Goal: Information Seeking & Learning: Compare options

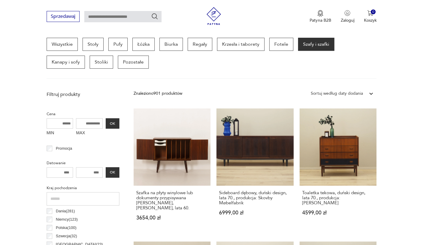
scroll to position [128, 0]
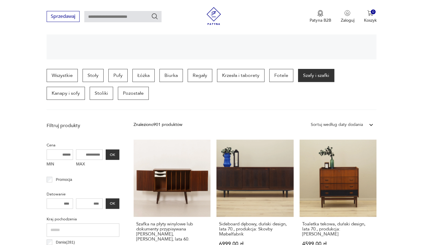
click at [338, 126] on div "Sortuj według daty dodania" at bounding box center [337, 124] width 52 height 7
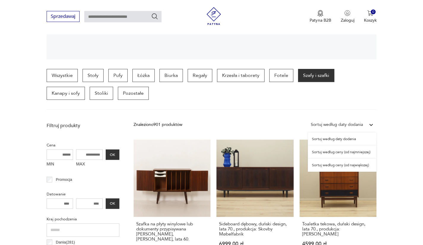
click at [334, 153] on div "Sortuj według ceny (od najmniejszej)" at bounding box center [342, 151] width 69 height 13
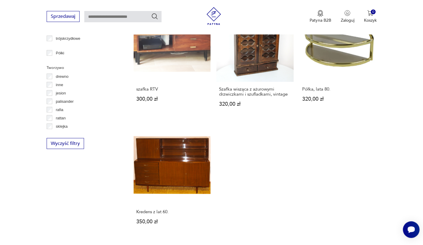
scroll to position [870, 0]
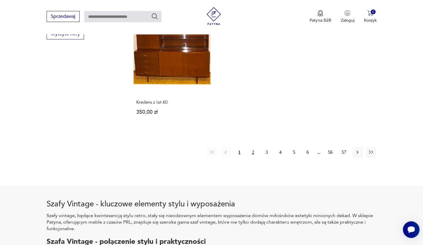
click at [253, 152] on button "2" at bounding box center [253, 152] width 11 height 11
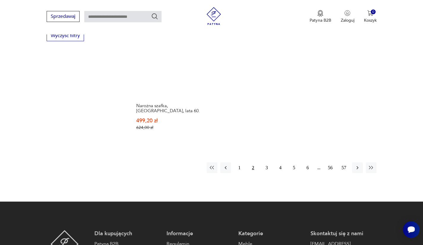
scroll to position [870, 0]
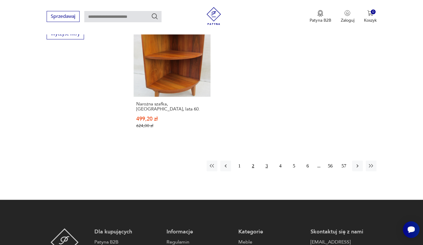
click at [265, 161] on button "3" at bounding box center [266, 166] width 11 height 11
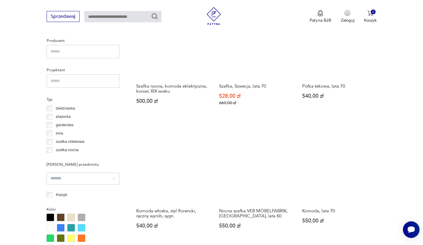
scroll to position [543, 0]
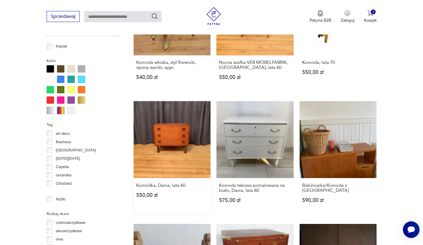
click at [185, 146] on link "Komódka, Dania, lata 60. 550,00 zł" at bounding box center [172, 157] width 77 height 113
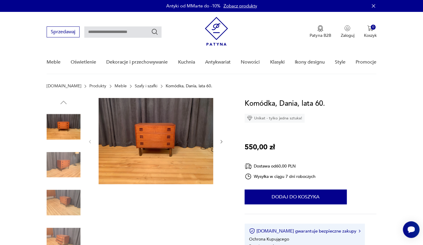
click at [222, 141] on icon "button" at bounding box center [221, 141] width 5 height 5
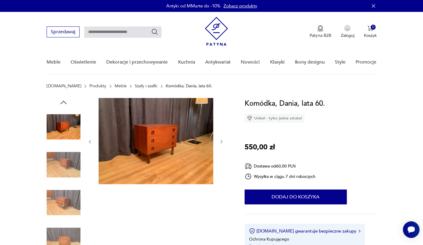
click at [222, 141] on icon "button" at bounding box center [221, 141] width 5 height 5
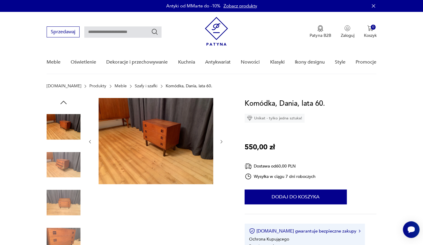
click at [222, 141] on icon "button" at bounding box center [221, 141] width 5 height 5
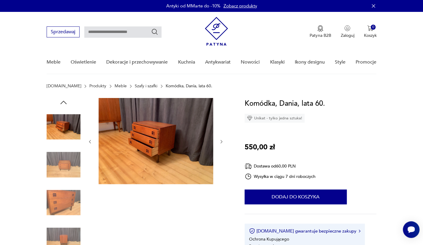
click at [222, 141] on icon "button" at bounding box center [221, 141] width 5 height 5
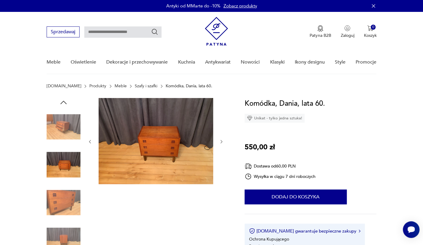
click at [222, 141] on icon "button" at bounding box center [221, 141] width 5 height 5
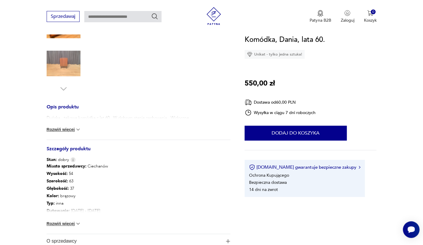
scroll to position [178, 0]
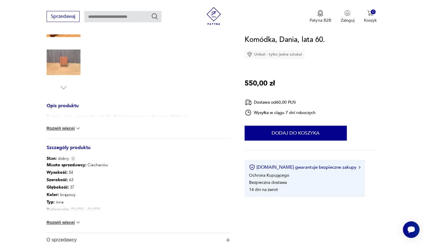
click at [66, 129] on button "Rozwiń więcej" at bounding box center [64, 128] width 34 height 6
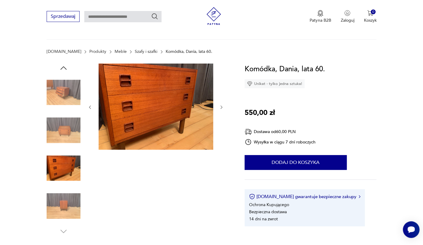
scroll to position [30, 0]
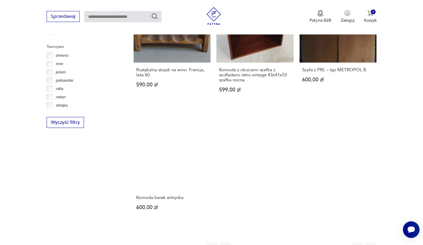
scroll to position [806, 0]
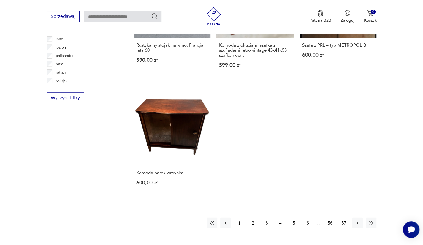
click at [278, 221] on button "4" at bounding box center [280, 223] width 11 height 11
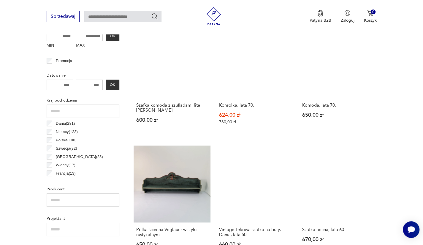
scroll to position [39, 0]
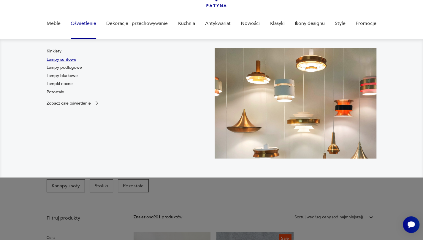
click at [69, 59] on link "Lampy sufitowe" at bounding box center [62, 60] width 30 height 6
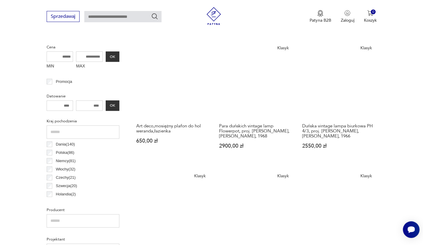
scroll to position [128, 0]
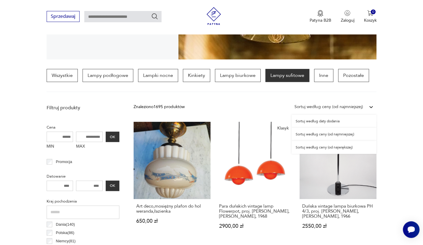
click at [370, 106] on icon at bounding box center [371, 107] width 4 height 2
click at [331, 135] on div "Sortuj według ceny (od najmniejszej)" at bounding box center [333, 134] width 85 height 13
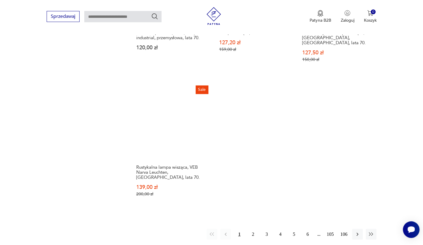
scroll to position [971, 0]
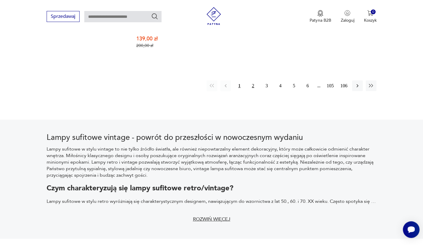
click at [253, 80] on button "2" at bounding box center [253, 85] width 11 height 11
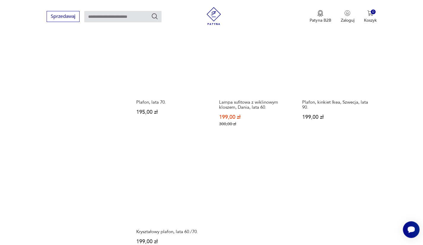
scroll to position [882, 0]
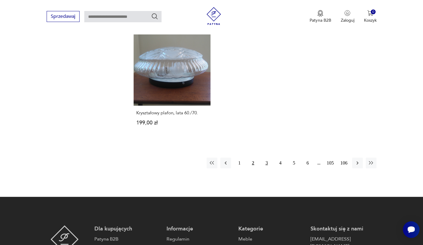
click at [265, 158] on button "3" at bounding box center [266, 163] width 11 height 11
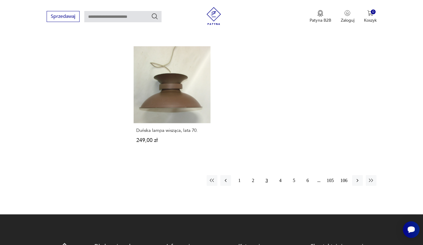
scroll to position [852, 0]
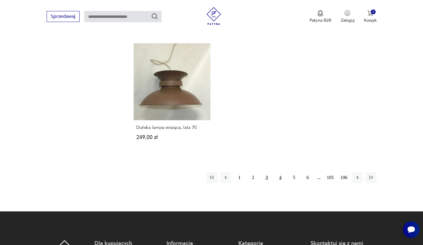
click at [283, 172] on button "4" at bounding box center [280, 177] width 11 height 11
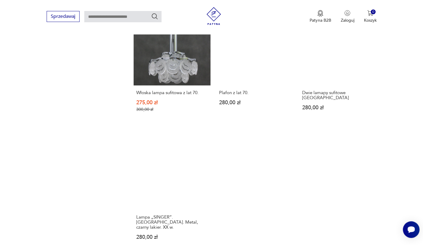
scroll to position [852, 0]
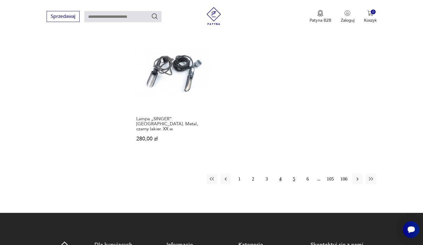
click at [295, 174] on button "5" at bounding box center [294, 179] width 11 height 11
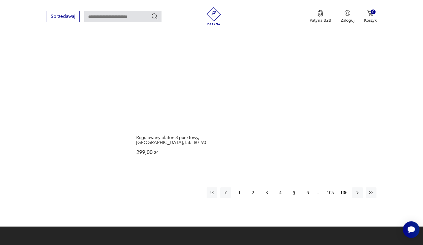
scroll to position [852, 0]
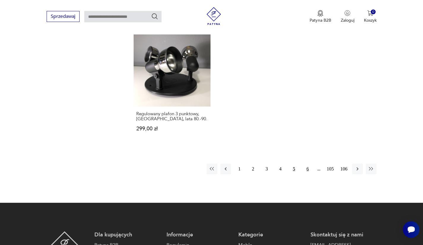
click at [308, 164] on button "6" at bounding box center [307, 169] width 11 height 11
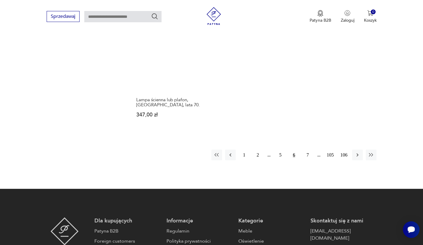
scroll to position [941, 0]
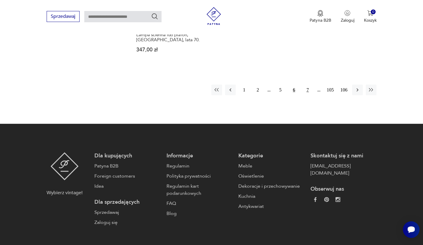
click at [306, 85] on button "7" at bounding box center [307, 90] width 11 height 11
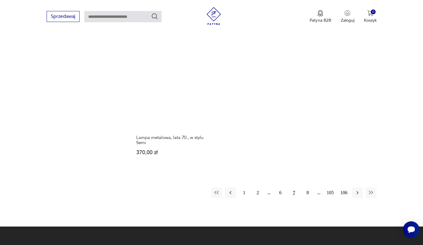
scroll to position [882, 0]
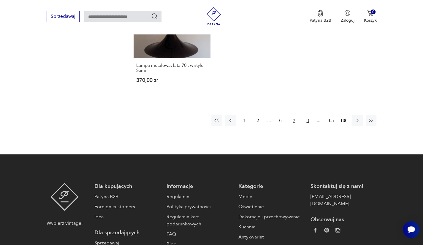
click at [309, 115] on button "8" at bounding box center [307, 120] width 11 height 11
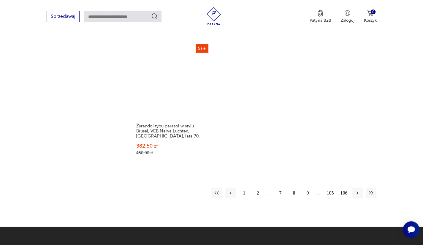
scroll to position [852, 0]
click at [308, 187] on button "9" at bounding box center [307, 192] width 11 height 11
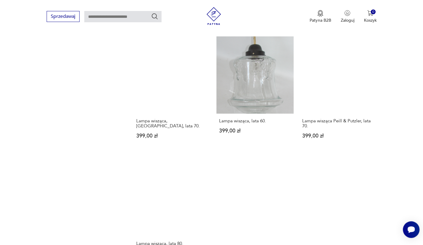
scroll to position [852, 0]
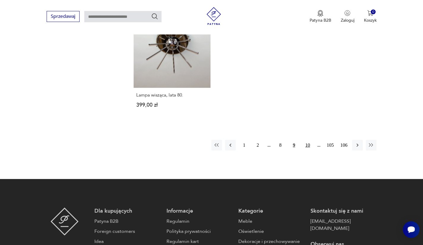
click at [308, 140] on button "10" at bounding box center [307, 145] width 11 height 11
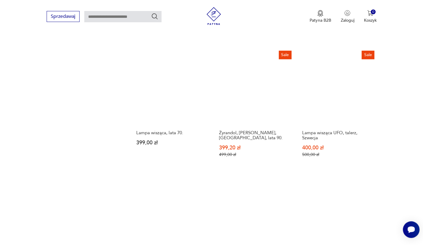
scroll to position [852, 0]
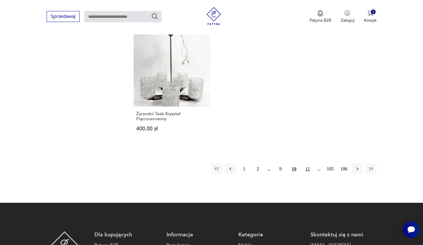
click at [309, 164] on button "11" at bounding box center [307, 169] width 11 height 11
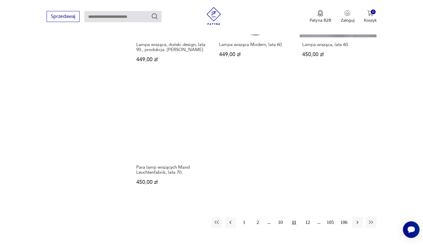
scroll to position [882, 0]
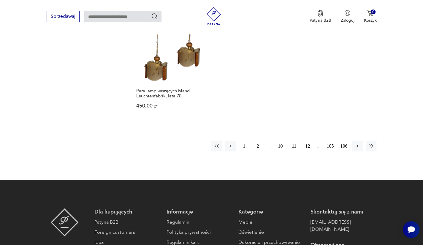
click at [309, 141] on button "12" at bounding box center [307, 146] width 11 height 11
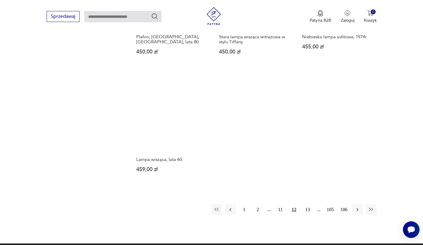
scroll to position [852, 0]
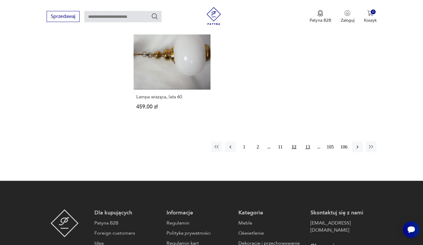
click at [310, 143] on button "13" at bounding box center [307, 147] width 11 height 11
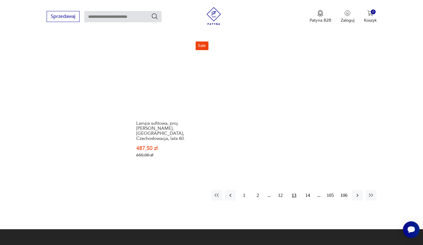
scroll to position [912, 0]
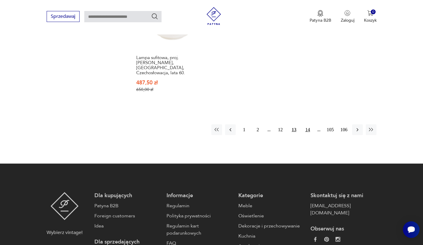
click at [304, 124] on button "14" at bounding box center [307, 129] width 11 height 11
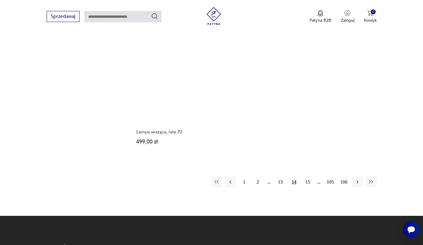
scroll to position [823, 0]
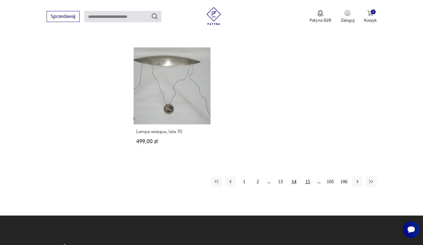
click at [307, 184] on button "15" at bounding box center [307, 181] width 11 height 11
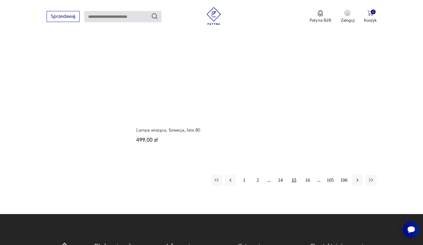
scroll to position [823, 0]
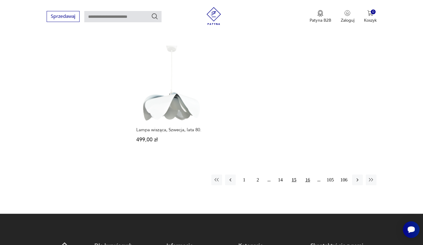
click at [309, 175] on button "16" at bounding box center [307, 180] width 11 height 11
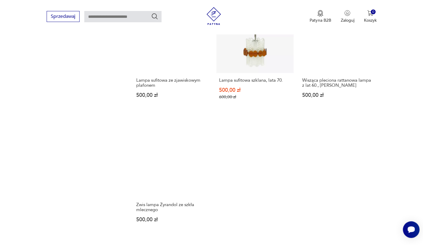
scroll to position [882, 0]
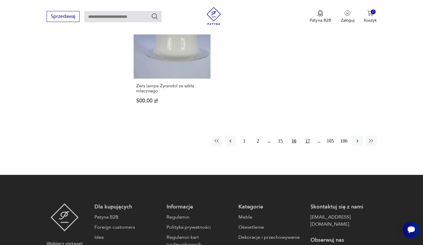
click at [308, 136] on button "17" at bounding box center [307, 141] width 11 height 11
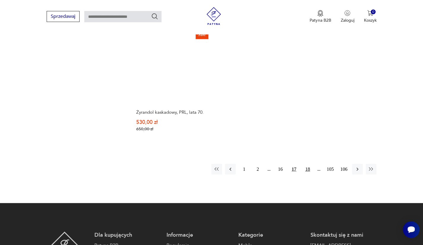
scroll to position [852, 0]
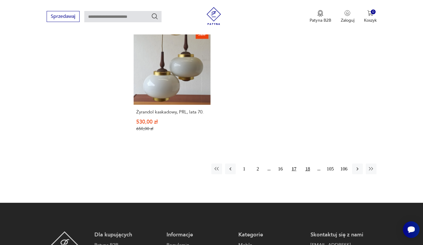
click at [310, 164] on button "18" at bounding box center [307, 169] width 11 height 11
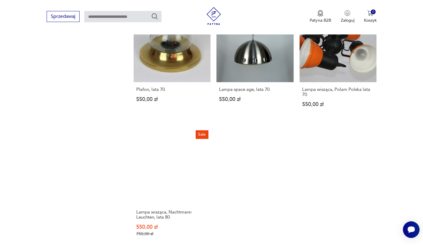
scroll to position [823, 0]
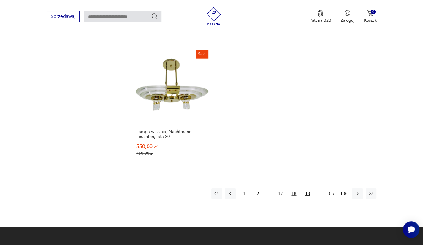
click at [305, 188] on button "19" at bounding box center [307, 193] width 11 height 11
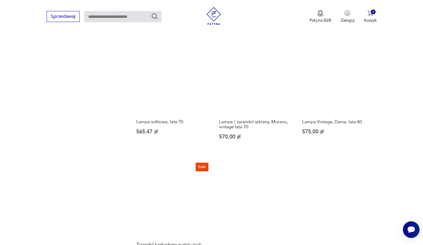
scroll to position [823, 0]
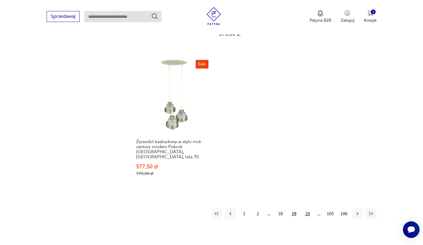
click at [308, 208] on button "20" at bounding box center [307, 213] width 11 height 11
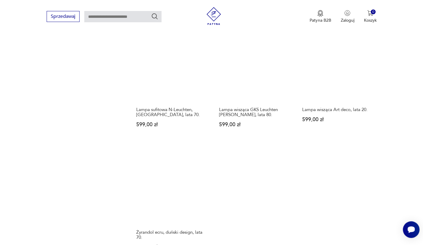
scroll to position [823, 0]
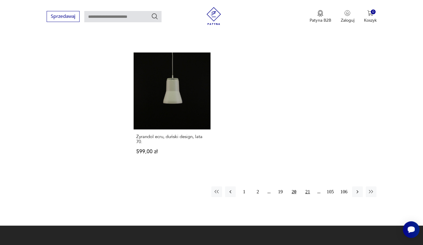
click at [306, 187] on button "21" at bounding box center [307, 191] width 11 height 11
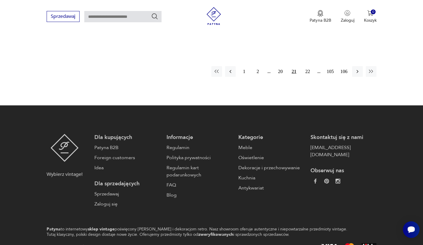
scroll to position [941, 0]
click at [305, 66] on button "22" at bounding box center [307, 71] width 11 height 11
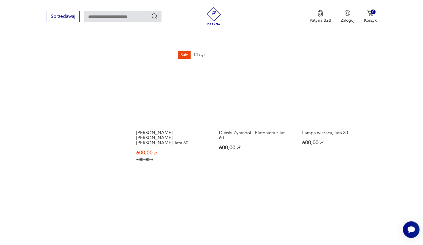
scroll to position [852, 0]
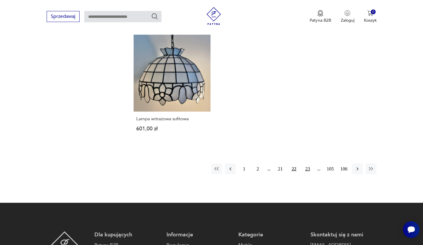
click at [309, 164] on button "23" at bounding box center [307, 169] width 11 height 11
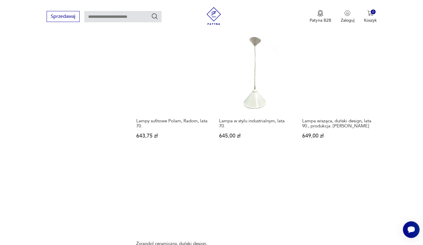
scroll to position [823, 0]
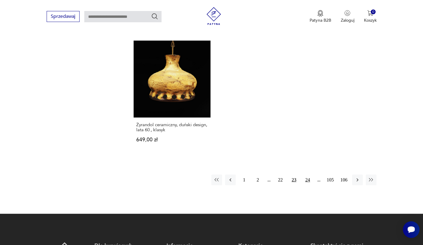
click at [305, 175] on button "24" at bounding box center [307, 180] width 11 height 11
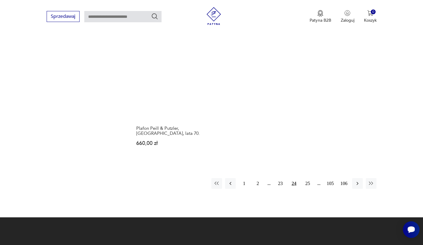
scroll to position [852, 0]
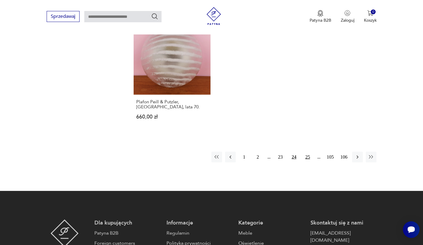
click at [311, 158] on button "25" at bounding box center [307, 157] width 11 height 11
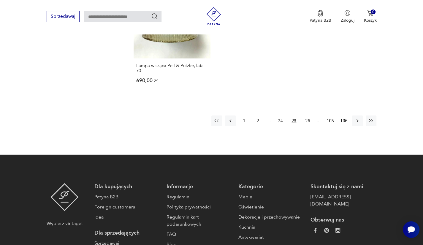
scroll to position [882, 0]
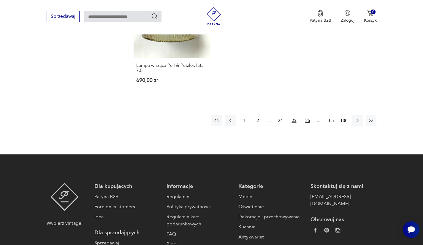
click at [310, 122] on button "26" at bounding box center [307, 120] width 11 height 11
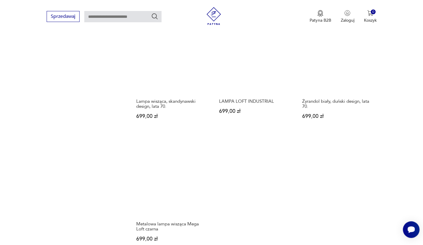
scroll to position [823, 0]
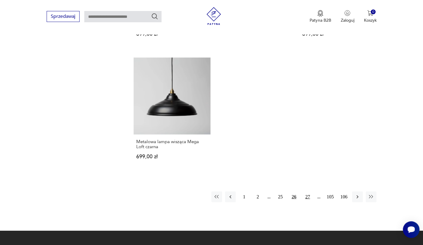
click at [309, 191] on button "27" at bounding box center [307, 196] width 11 height 11
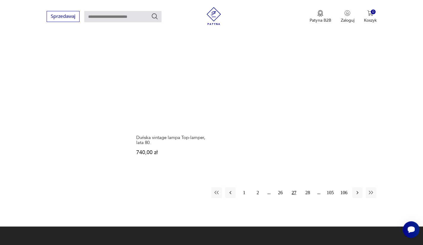
scroll to position [823, 0]
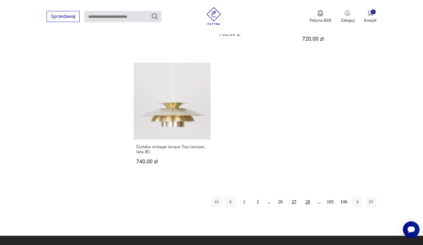
click at [308, 197] on button "28" at bounding box center [307, 202] width 11 height 11
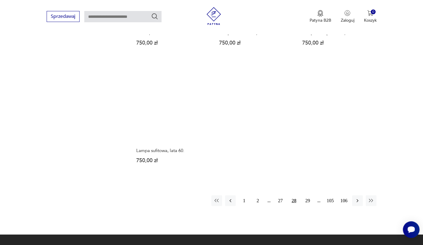
scroll to position [852, 0]
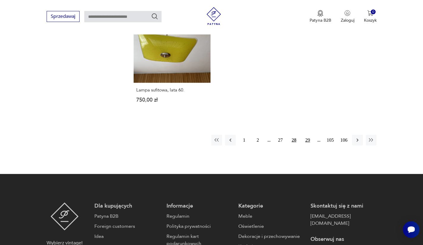
click at [306, 140] on button "29" at bounding box center [307, 140] width 11 height 11
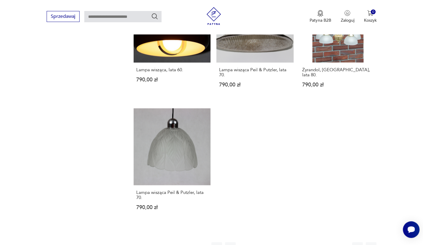
scroll to position [882, 0]
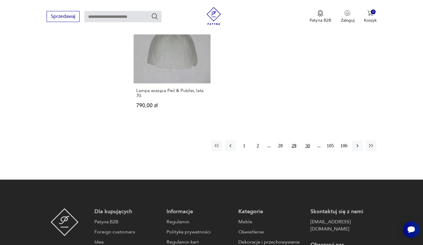
click at [307, 140] on button "30" at bounding box center [307, 145] width 11 height 11
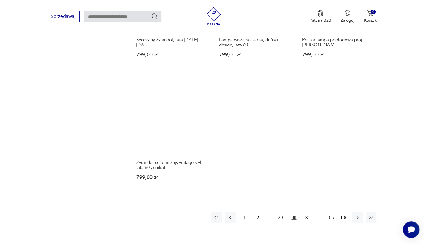
scroll to position [823, 0]
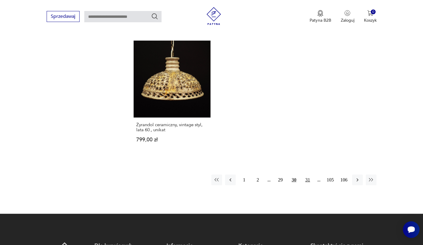
click at [309, 178] on button "31" at bounding box center [307, 180] width 11 height 11
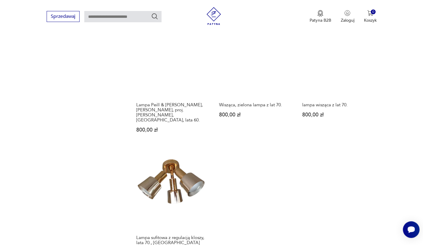
scroll to position [793, 0]
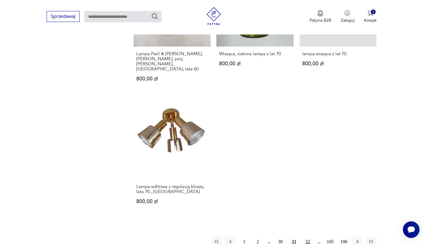
click at [309, 236] on button "32" at bounding box center [307, 241] width 11 height 11
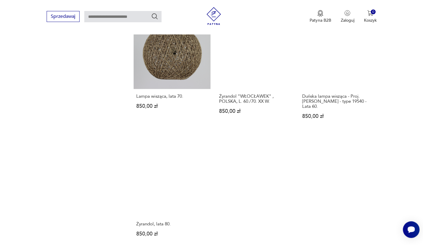
scroll to position [823, 0]
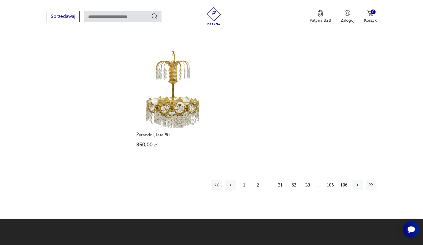
click at [308, 180] on button "33" at bounding box center [307, 185] width 11 height 11
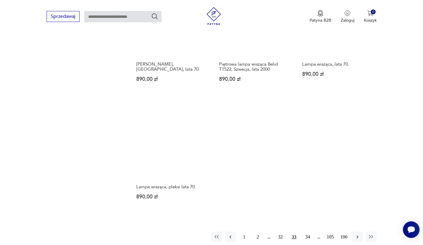
scroll to position [823, 0]
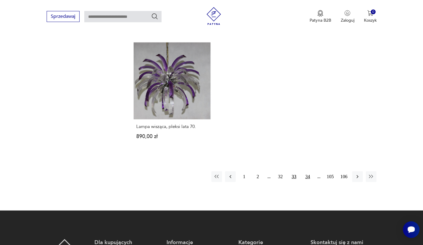
click at [306, 175] on button "34" at bounding box center [307, 176] width 11 height 11
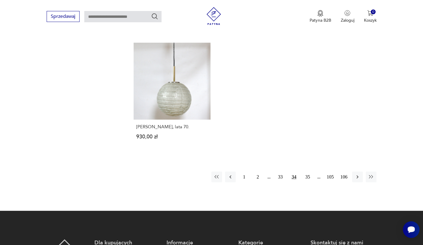
scroll to position [882, 0]
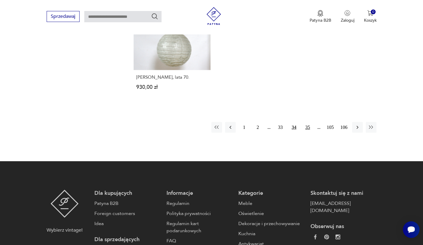
click at [304, 123] on button "35" at bounding box center [307, 127] width 11 height 11
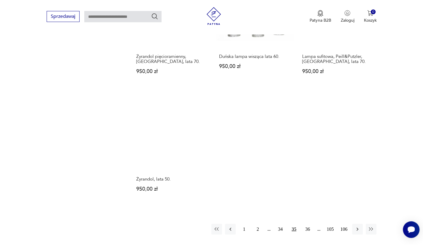
scroll to position [882, 0]
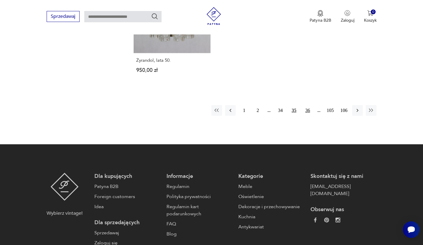
click at [307, 110] on button "36" at bounding box center [307, 110] width 11 height 11
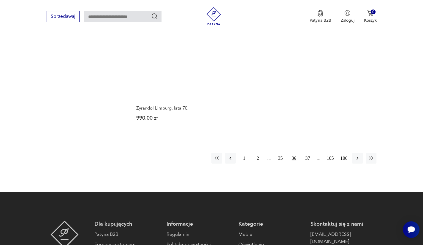
scroll to position [852, 0]
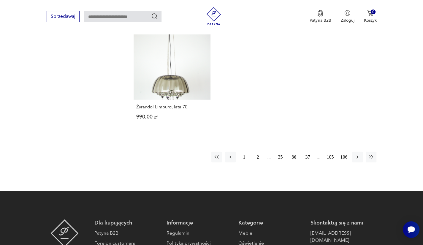
click at [307, 156] on button "37" at bounding box center [307, 157] width 11 height 11
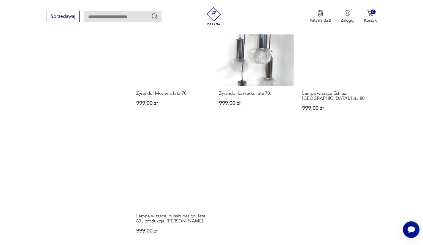
scroll to position [823, 0]
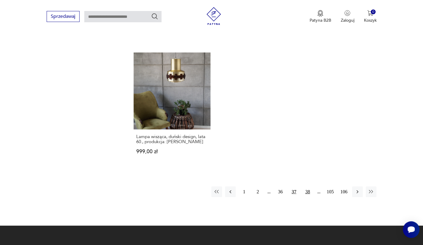
click at [306, 186] on button "38" at bounding box center [307, 191] width 11 height 11
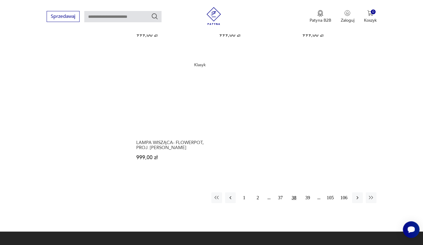
scroll to position [823, 0]
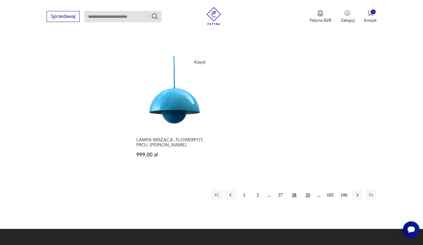
click at [306, 190] on button "39" at bounding box center [307, 195] width 11 height 11
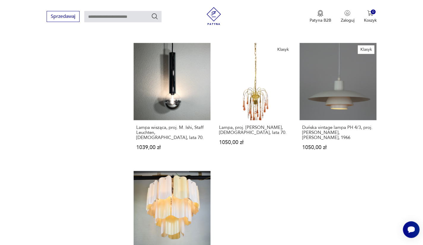
scroll to position [733, 0]
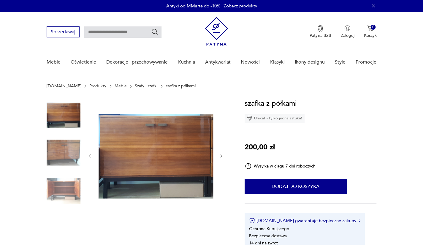
click at [52, 152] on img at bounding box center [64, 153] width 34 height 34
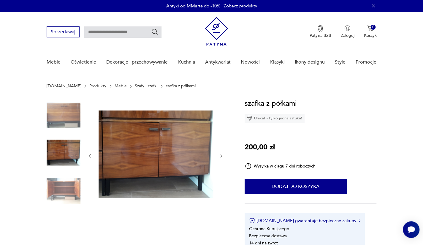
click at [66, 187] on img at bounding box center [64, 191] width 34 height 34
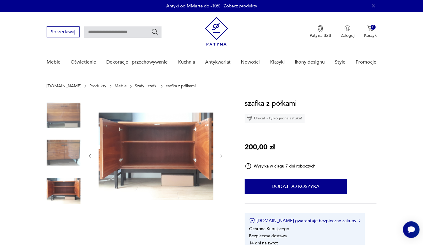
click at [69, 117] on img at bounding box center [64, 115] width 34 height 34
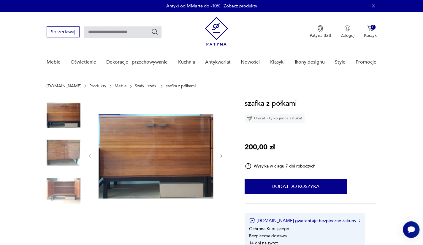
click at [59, 112] on img at bounding box center [64, 115] width 34 height 34
click at [60, 146] on img at bounding box center [64, 153] width 34 height 34
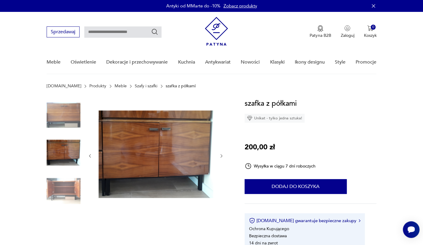
click at [64, 185] on img at bounding box center [64, 191] width 34 height 34
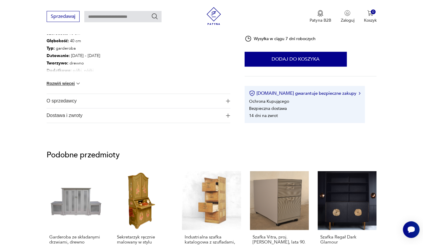
scroll to position [267, 0]
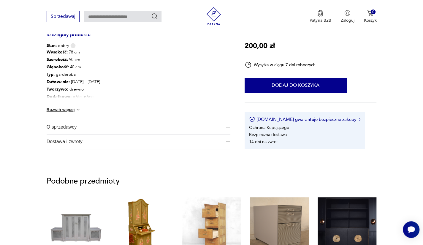
click at [68, 129] on span "O sprzedawcy" at bounding box center [134, 127] width 175 height 14
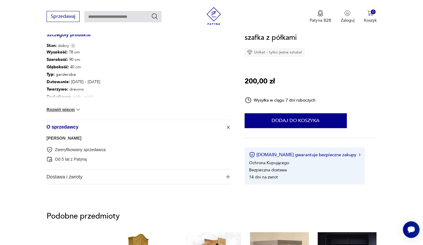
click at [73, 112] on button "Rozwiń więcej" at bounding box center [64, 110] width 34 height 6
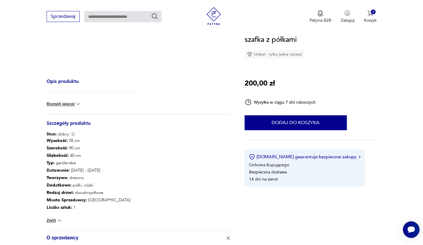
scroll to position [119, 0]
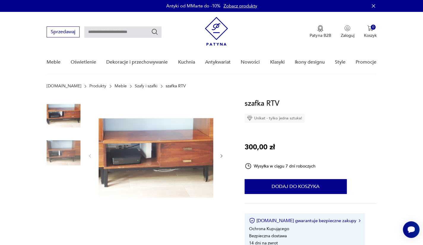
click at [68, 117] on img at bounding box center [64, 115] width 34 height 34
click at [67, 156] on img at bounding box center [64, 153] width 34 height 34
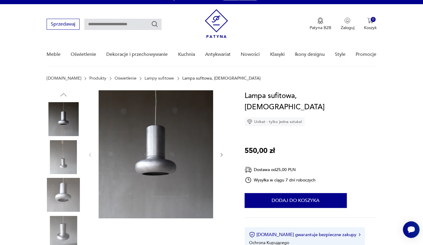
scroll to position [119, 0]
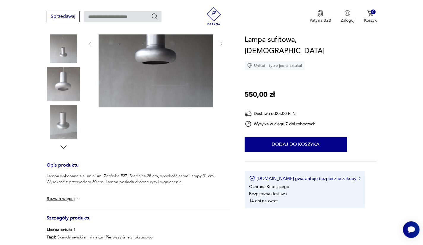
click at [62, 146] on icon "button" at bounding box center [63, 146] width 9 height 9
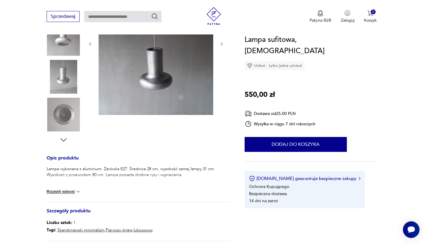
scroll to position [126, 0]
click at [62, 145] on div "Opis produktu Lampa wykonana z aluminium. Żarówka E27. Średnica 28 cm, wysokość…" at bounding box center [139, 121] width 184 height 298
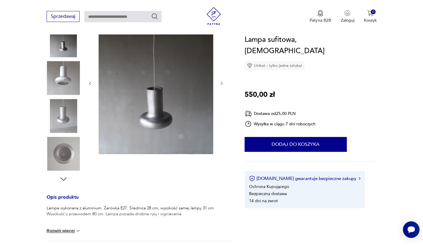
scroll to position [67, 0]
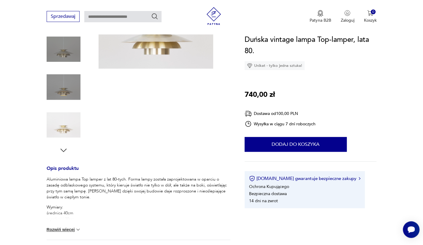
scroll to position [119, 0]
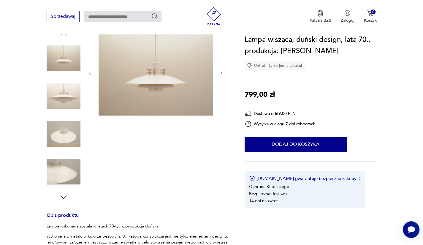
scroll to position [59, 0]
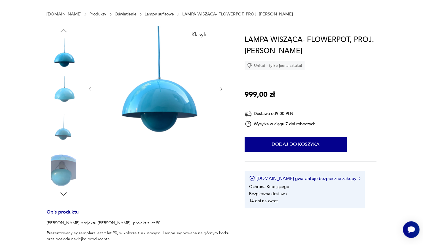
scroll to position [89, 0]
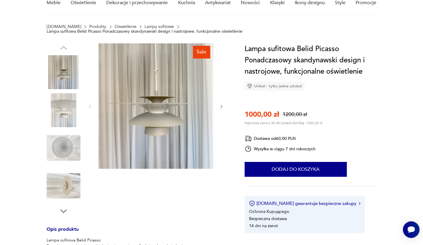
scroll to position [30, 0]
